Goal: Information Seeking & Learning: Learn about a topic

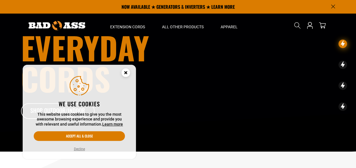
click at [128, 73] on circle "Cookie Consent" at bounding box center [126, 73] width 9 height 9
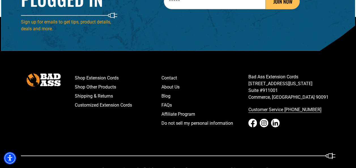
scroll to position [878, 0]
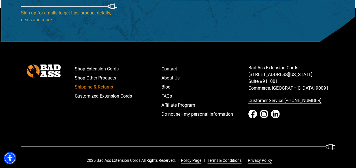
click at [106, 86] on link "Shipping & Returns" at bounding box center [118, 87] width 87 height 9
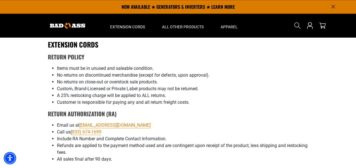
scroll to position [474, 0]
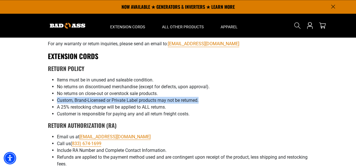
drag, startPoint x: 57, startPoint y: 93, endPoint x: 202, endPoint y: 94, distance: 145.1
click at [202, 97] on li "Custom, Brand-Licensed or Private Label products may not be returned." at bounding box center [183, 100] width 252 height 7
drag, startPoint x: 202, startPoint y: 94, endPoint x: 193, endPoint y: 92, distance: 9.2
copy span "Custom, Brand-Licensed or Private Label products may not be returned."
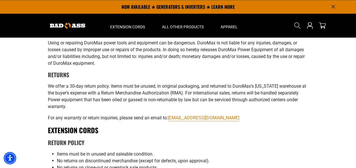
scroll to position [332, 0]
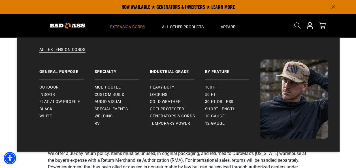
click at [140, 31] on summary "Extension Cords" at bounding box center [128, 26] width 52 height 24
click at [50, 87] on span "Outdoor" at bounding box center [49, 87] width 20 height 5
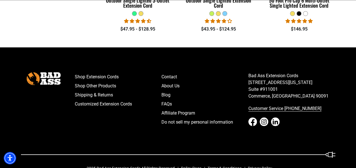
scroll to position [546, 0]
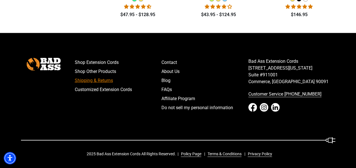
click at [104, 82] on link "Shipping & Returns" at bounding box center [118, 80] width 87 height 9
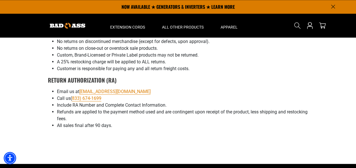
scroll to position [510, 0]
